Goal: Task Accomplishment & Management: Manage account settings

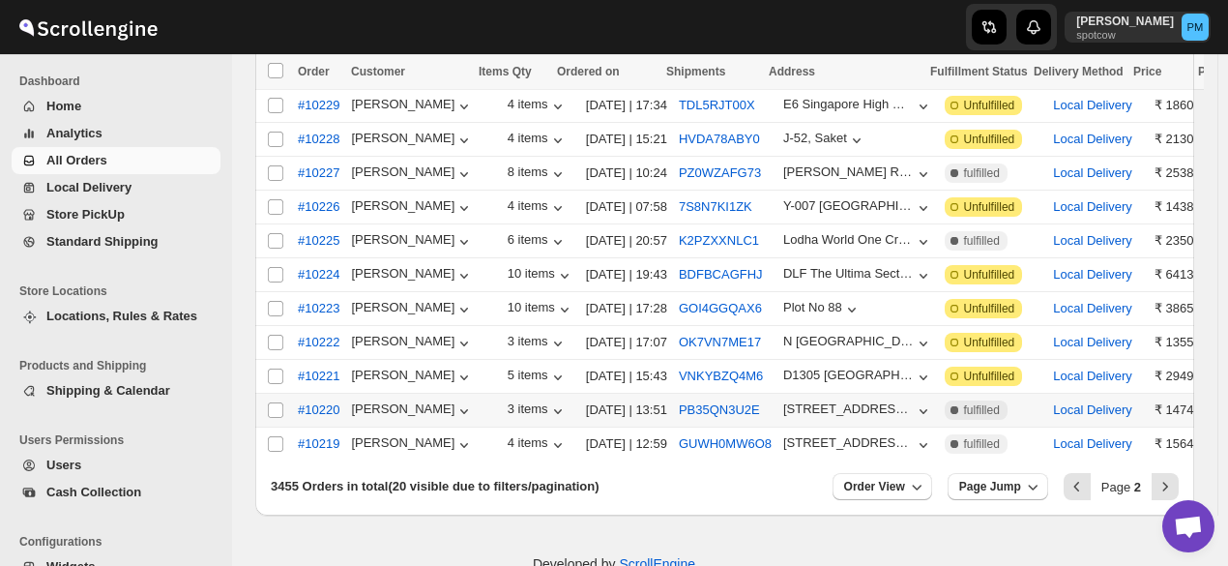
scroll to position [510, 0]
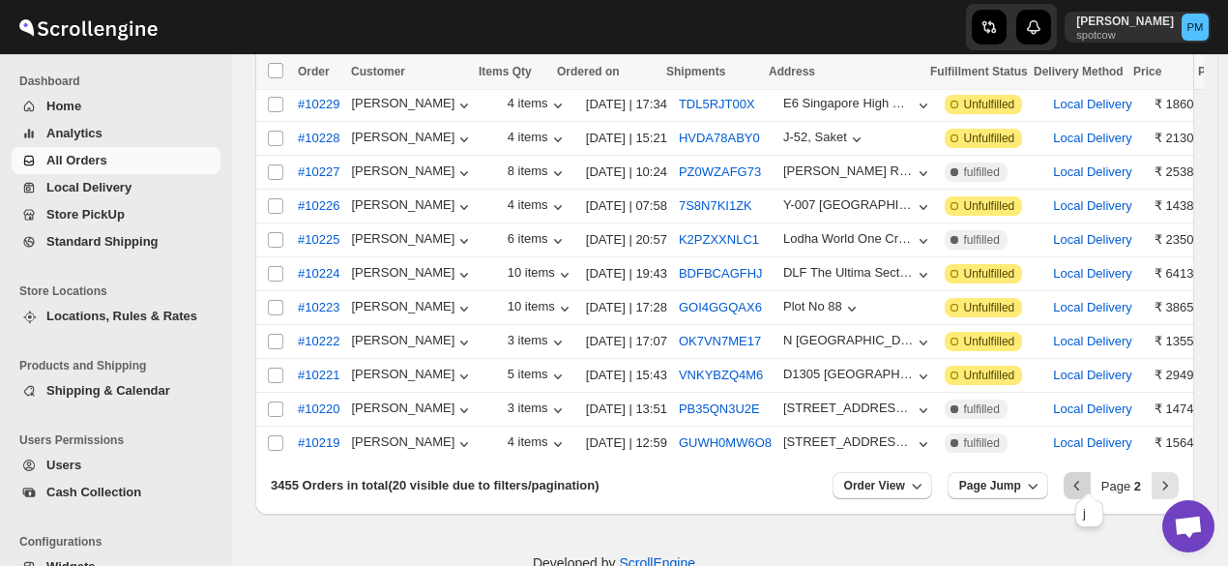
click at [1083, 481] on icon "Previous" at bounding box center [1076, 485] width 19 height 19
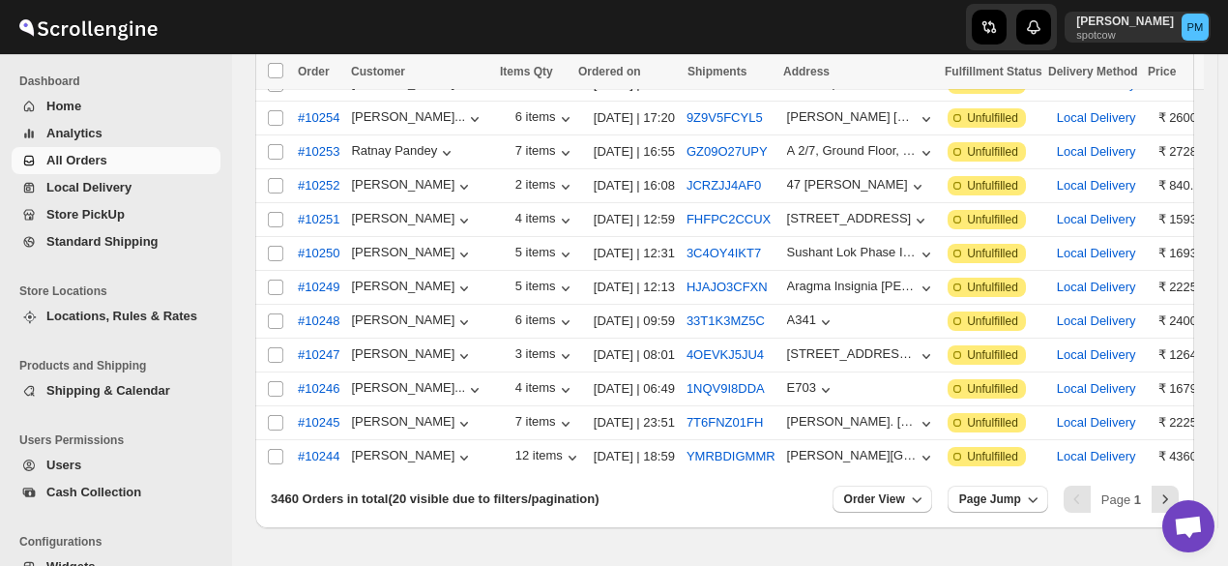
scroll to position [498, 0]
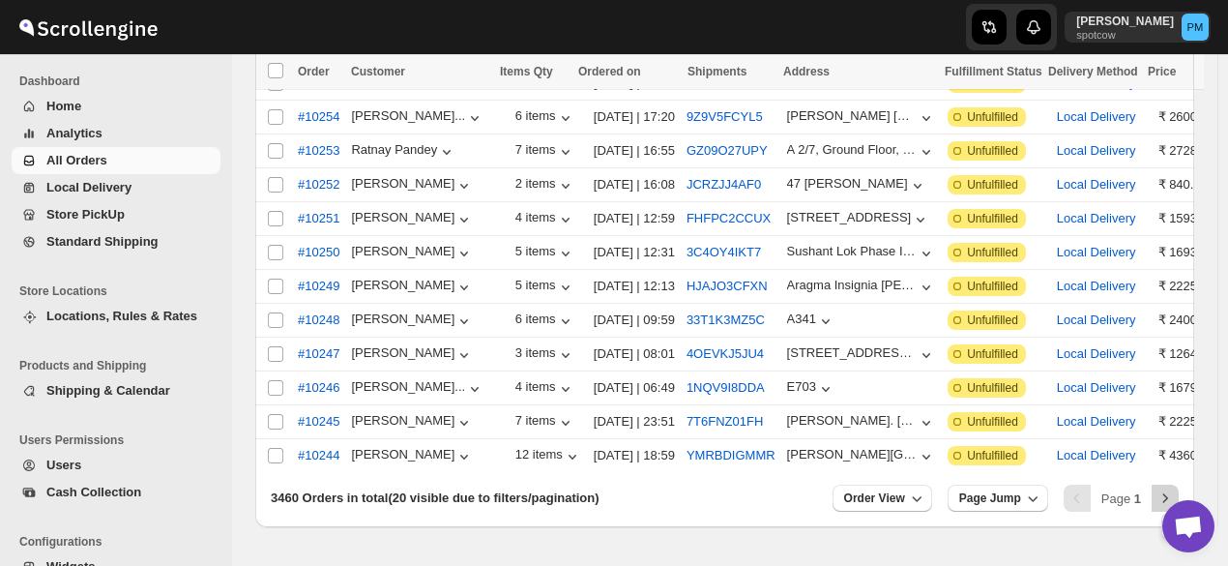
click at [1167, 488] on icon "Next" at bounding box center [1164, 497] width 19 height 19
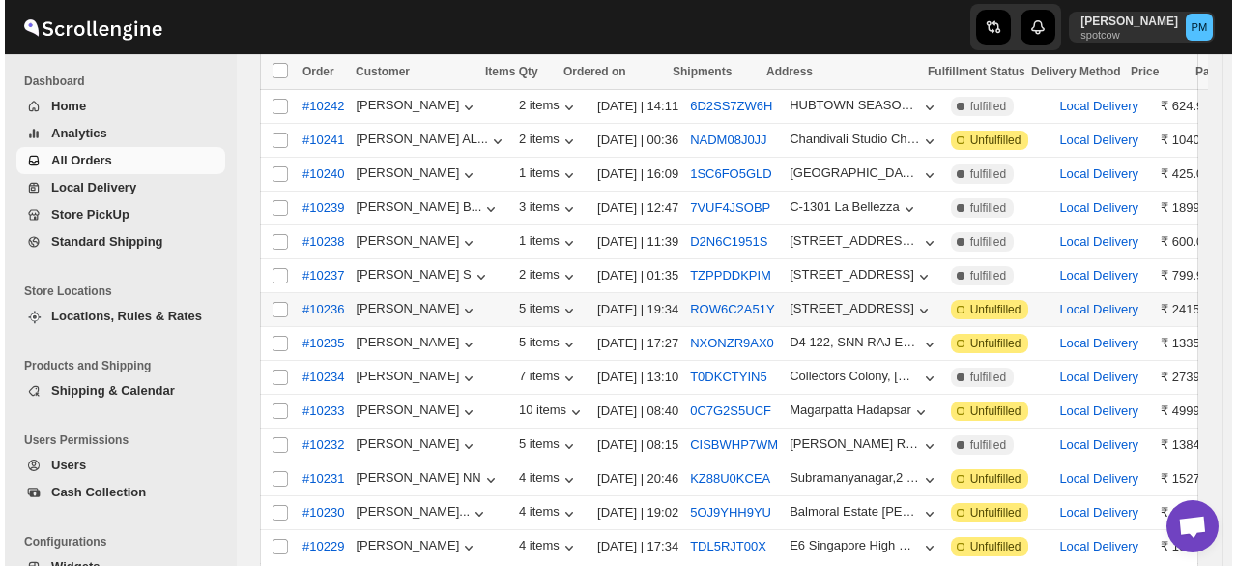
scroll to position [237, 0]
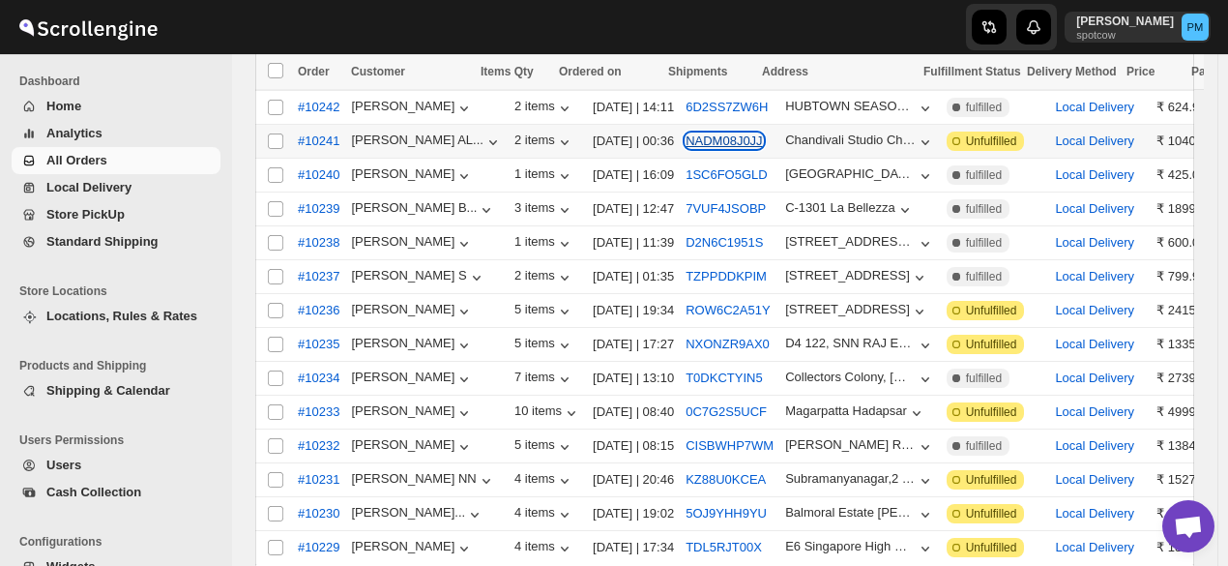
click at [708, 134] on button "NADM08J0JJ" at bounding box center [723, 140] width 76 height 15
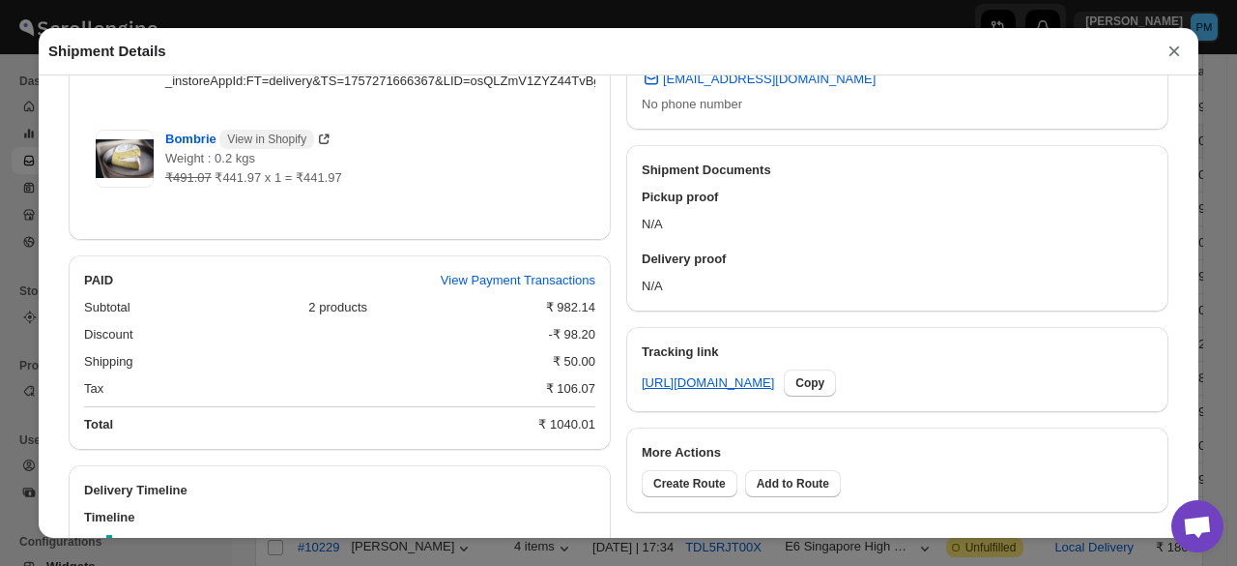
scroll to position [955, 0]
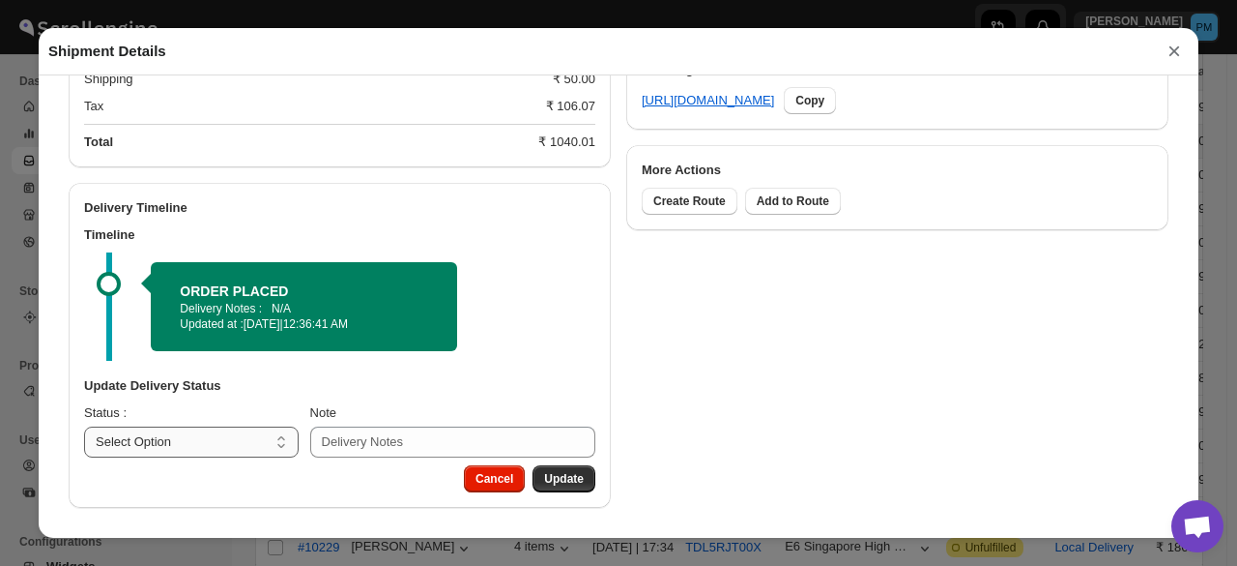
click at [251, 442] on select "Select Option PICKED UP OUT FOR DELIVERY RESCHEDULE DELIVERED CANCELLED" at bounding box center [191, 441] width 215 height 31
select select "PICKED_UP"
click at [84, 426] on select "Select Option PICKED UP OUT FOR DELIVERY RESCHEDULE DELIVERED CANCELLED" at bounding box center [191, 441] width 215 height 31
click at [577, 480] on button "Pick Products" at bounding box center [545, 478] width 101 height 27
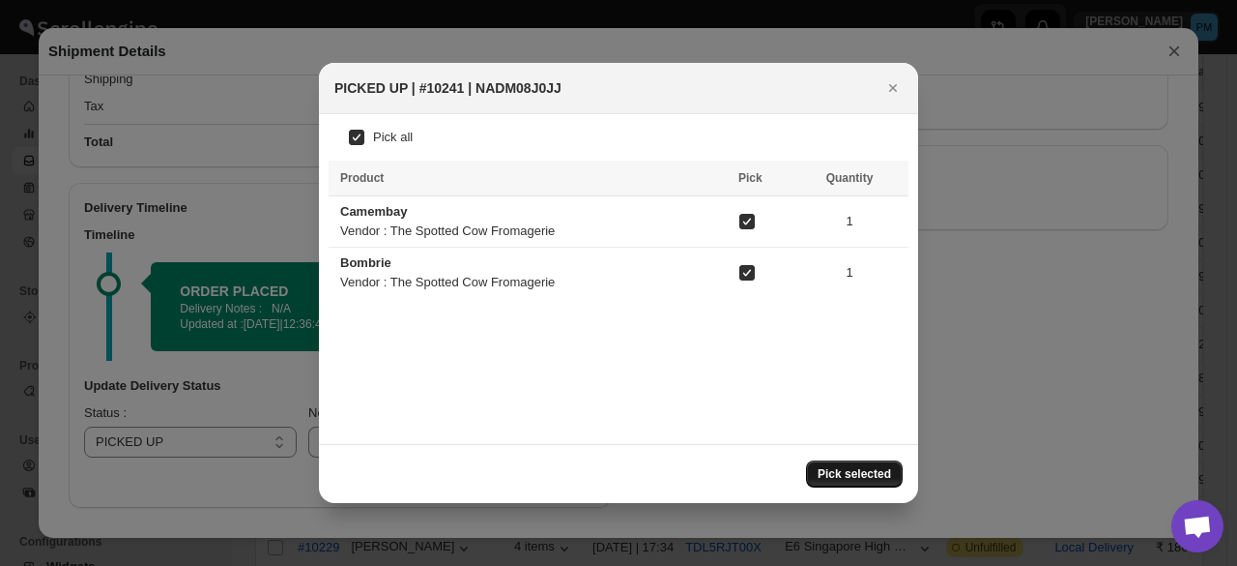
click at [868, 471] on span "Pick selected" at bounding box center [854, 473] width 73 height 15
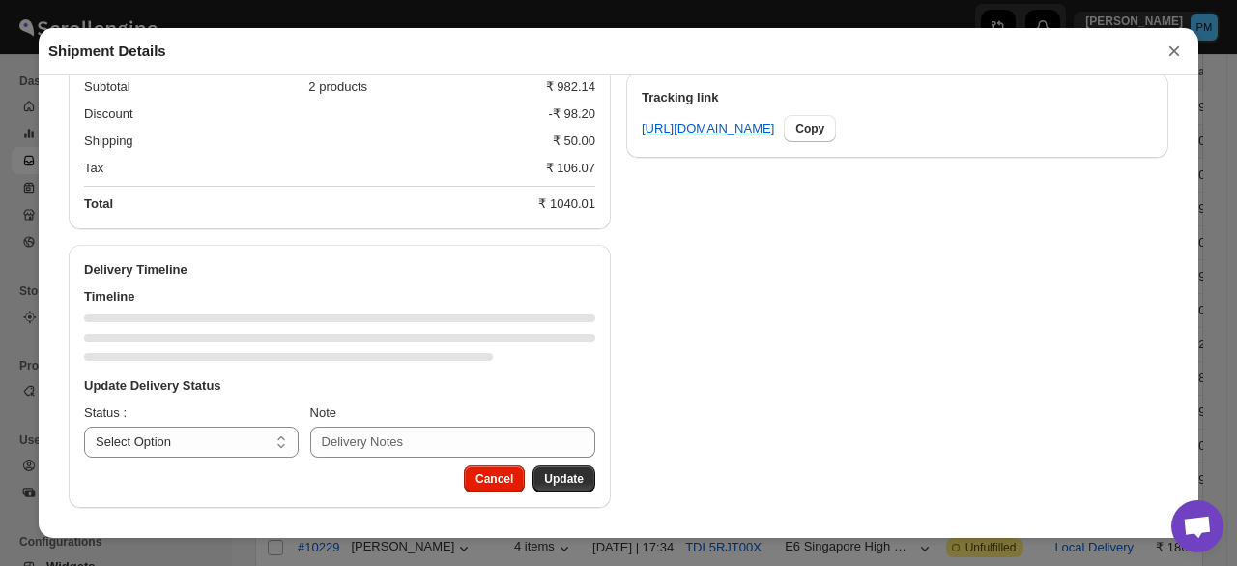
scroll to position [987, 0]
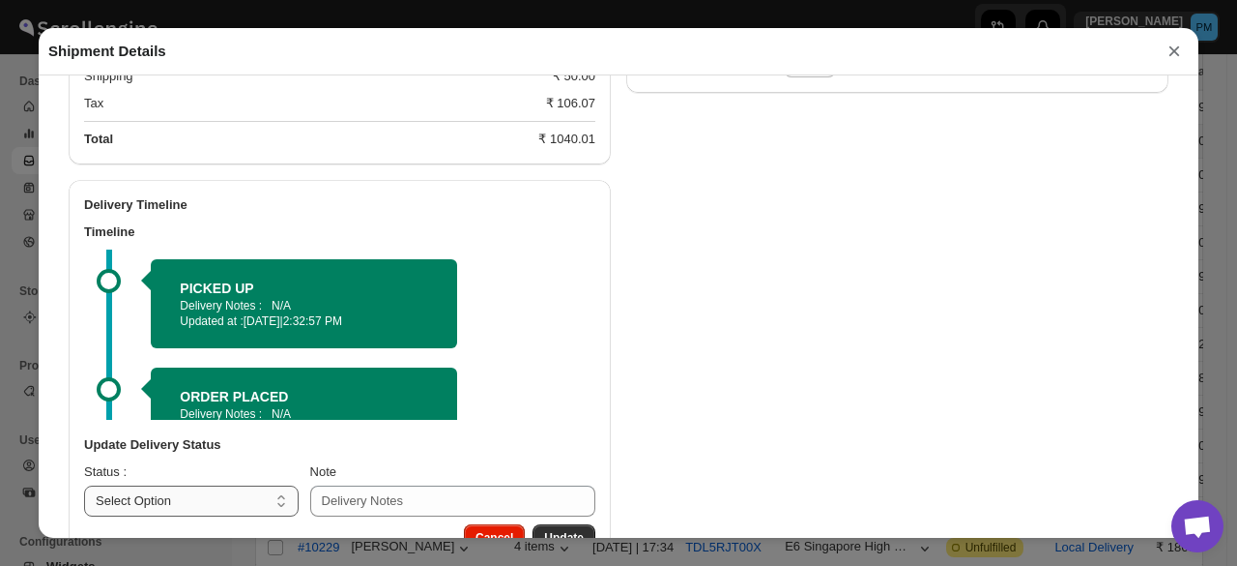
click at [249, 509] on select "Select Option PICKED UP OUT FOR DELIVERY RESCHEDULE DELIVERED CANCELLED" at bounding box center [191, 500] width 215 height 31
select select "OUT_FOR_DELIVERY"
click at [84, 487] on select "Select Option PICKED UP OUT FOR DELIVERY RESCHEDULE DELIVERED CANCELLED" at bounding box center [191, 500] width 215 height 31
click at [560, 533] on button "Update" at bounding box center [564, 537] width 63 height 27
select select
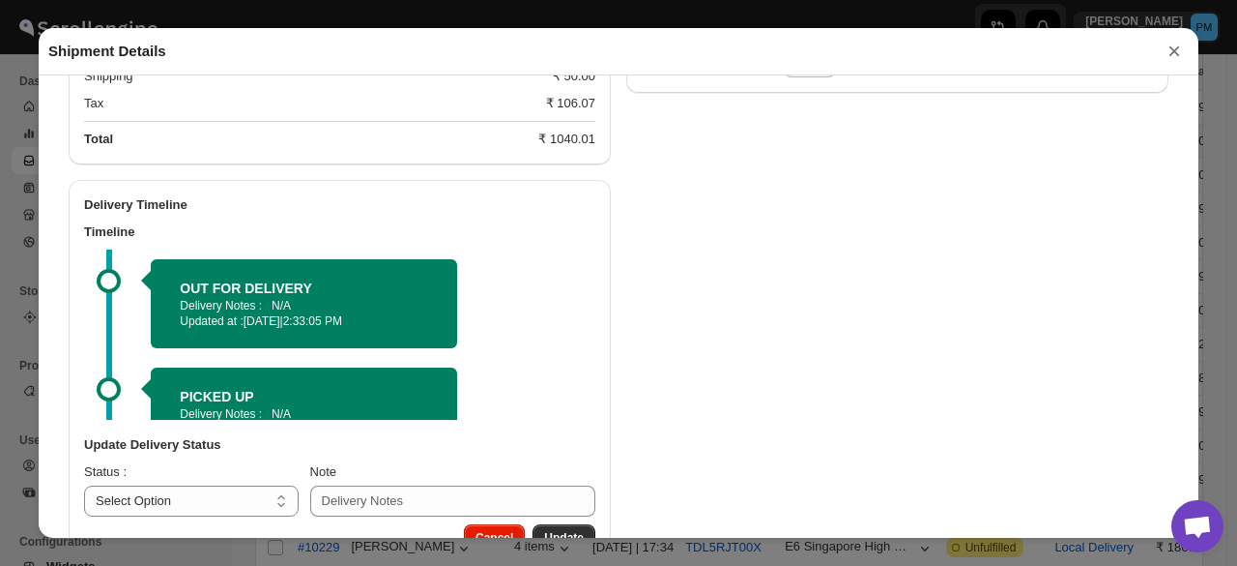
click at [1177, 58] on button "×" at bounding box center [1174, 51] width 29 height 27
